Goal: Find specific page/section: Find specific page/section

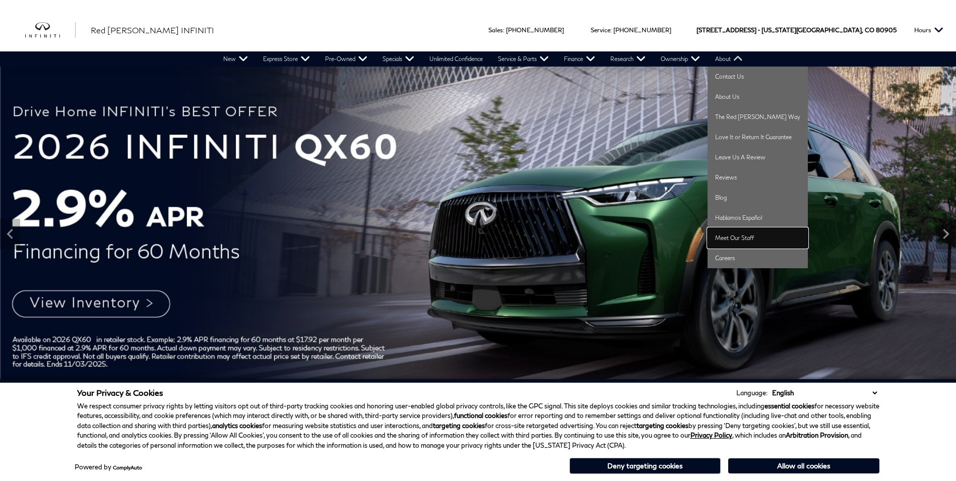
click at [753, 245] on link "Meet Our Staff" at bounding box center [758, 238] width 100 height 20
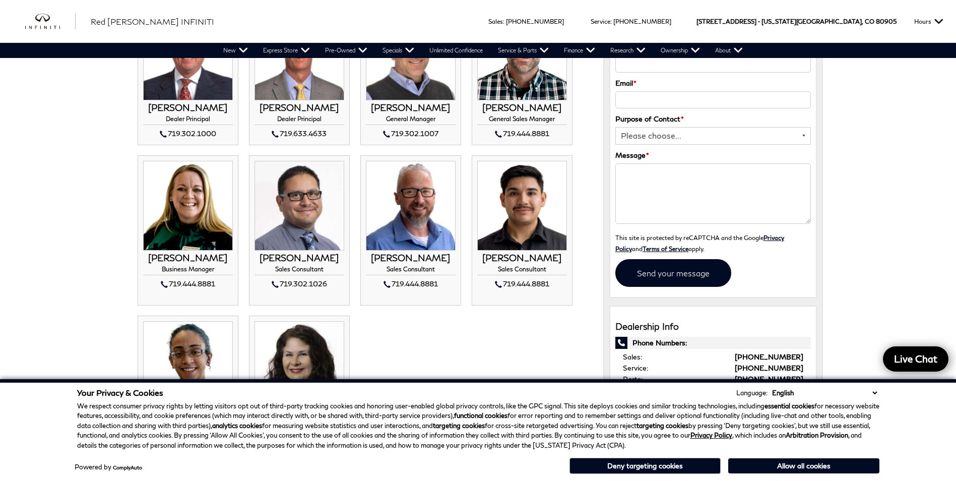
scroll to position [151, 0]
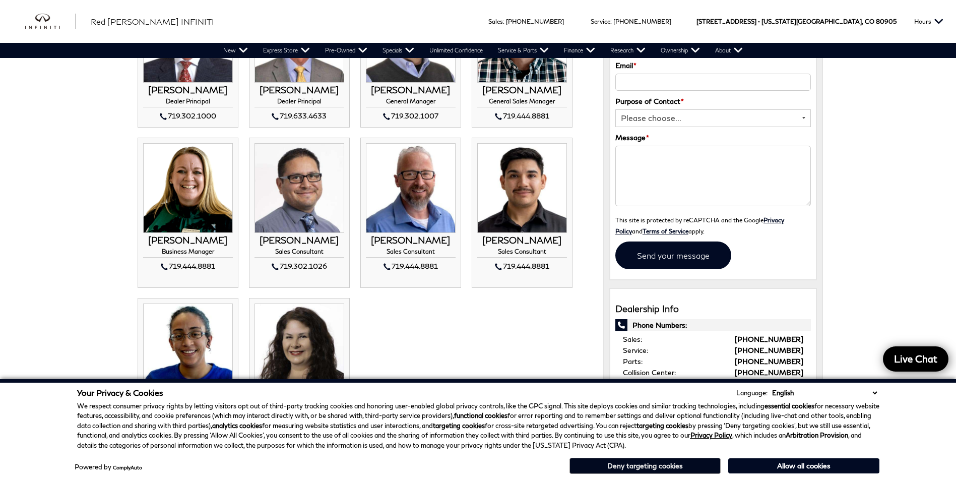
click at [678, 471] on button "Deny targeting cookies" at bounding box center [645, 466] width 151 height 16
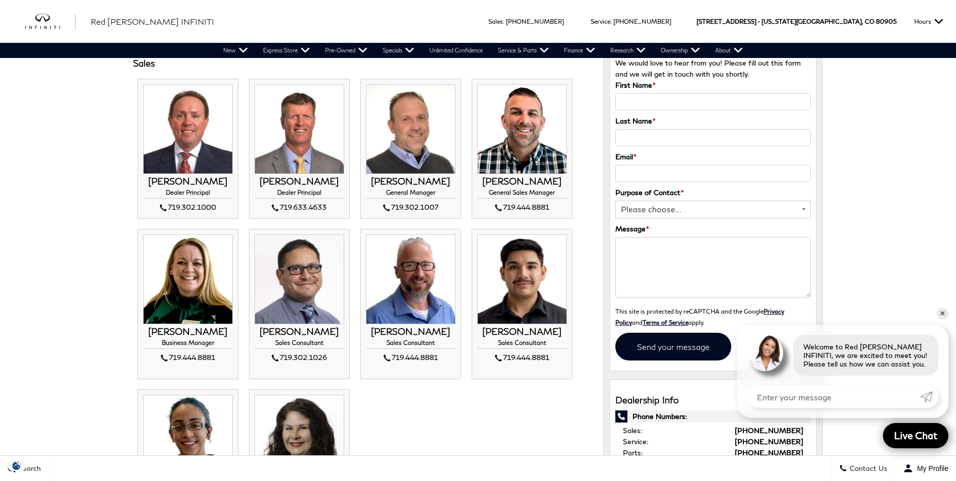
scroll to position [0, 0]
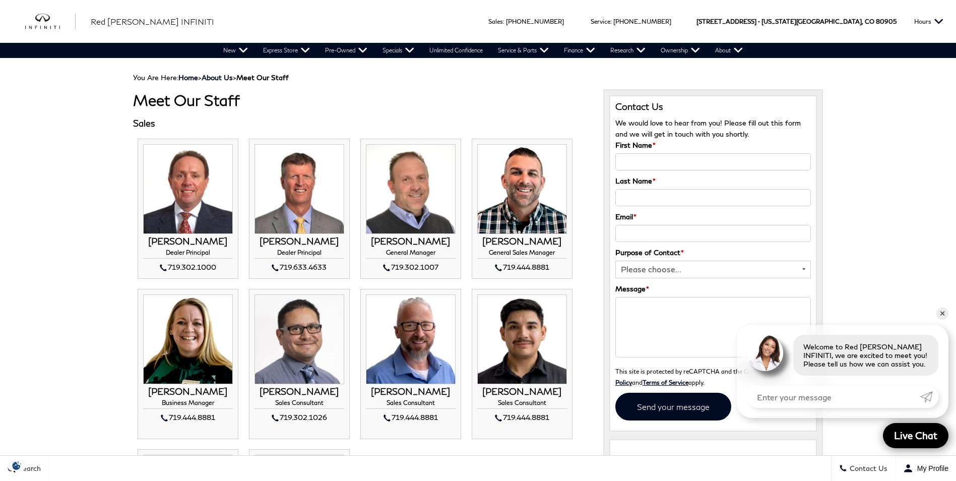
click at [513, 183] on img at bounding box center [522, 189] width 90 height 90
click at [516, 255] on h4 "General Sales Manager" at bounding box center [522, 254] width 90 height 10
